Goal: Information Seeking & Learning: Compare options

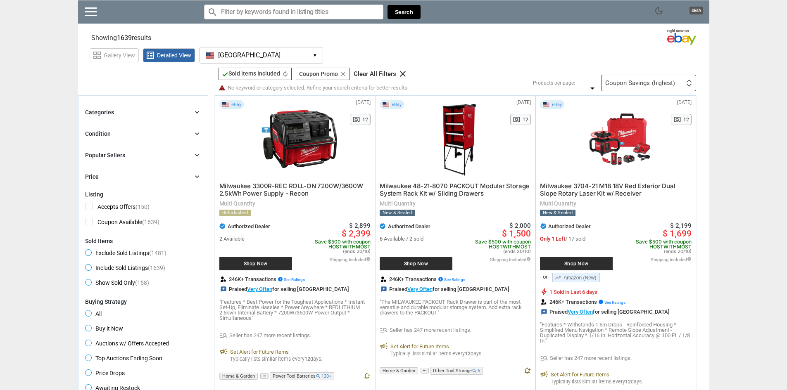
click at [647, 87] on div "Coupon Savings (highest) First or Last Chance to Buy Recently Listed Selling Ra…" at bounding box center [648, 83] width 95 height 17
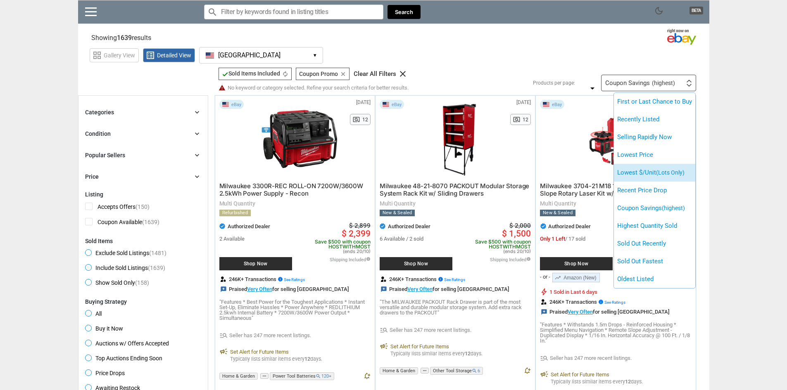
click at [646, 174] on li "Lowest $/Unit (Lots Only)" at bounding box center [654, 173] width 81 height 18
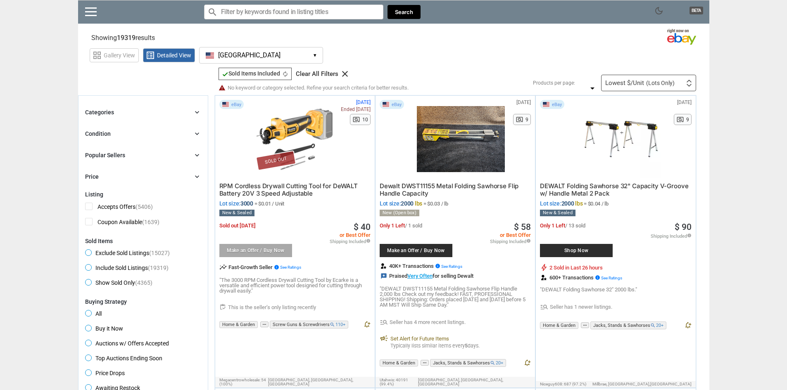
click at [665, 83] on span "(Lots Only)" at bounding box center [660, 83] width 29 height 6
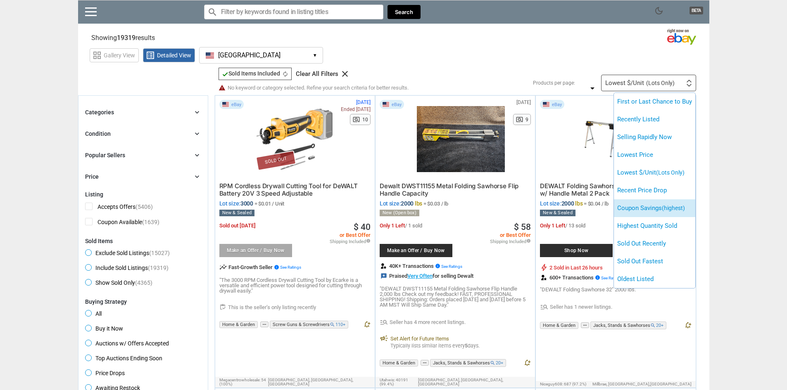
click at [668, 206] on span "(highest)" at bounding box center [673, 208] width 23 height 7
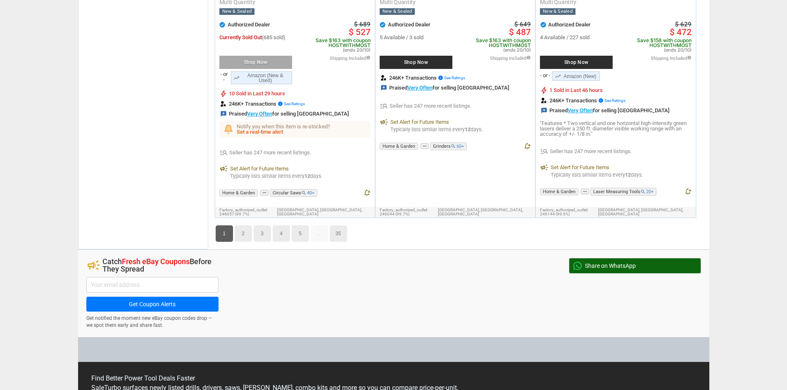
scroll to position [4919, 0]
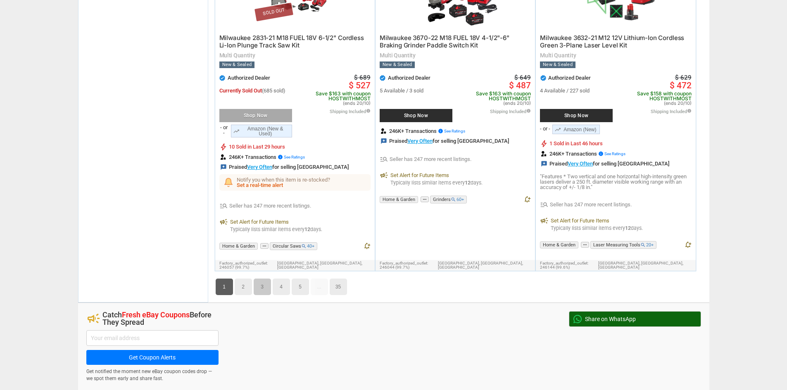
click at [259, 279] on link "3" at bounding box center [262, 287] width 17 height 17
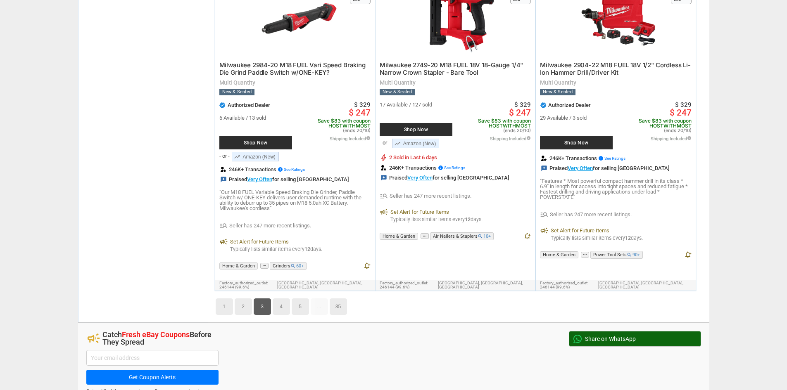
scroll to position [4898, 0]
